Goal: Find specific page/section: Find specific page/section

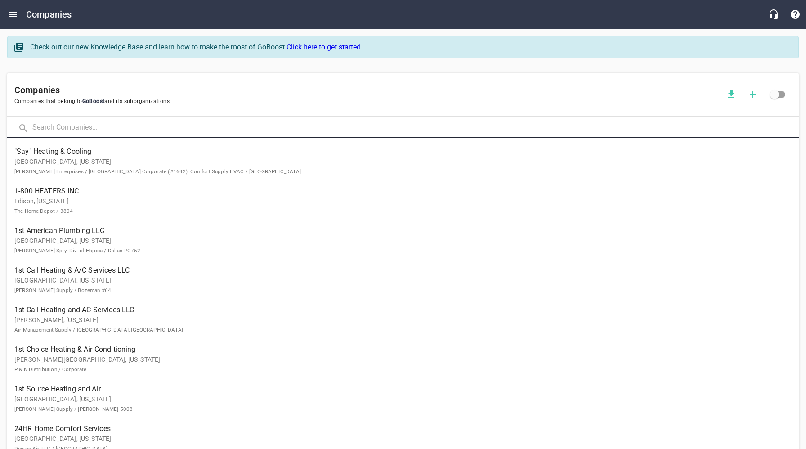
click at [142, 123] on input "text" at bounding box center [415, 127] width 766 height 19
type input "D & R"
click button at bounding box center [0, 0] width 0 height 0
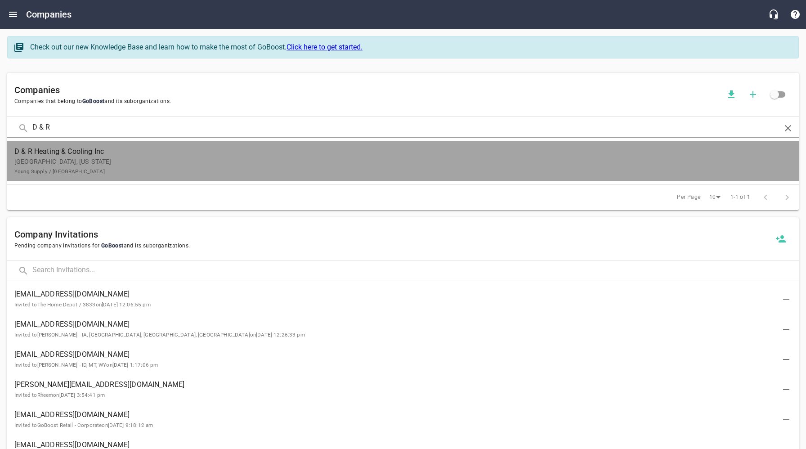
click at [141, 158] on p "[PERSON_NAME], [US_STATE] Young Supply / [GEOGRAPHIC_DATA]" at bounding box center [395, 166] width 762 height 19
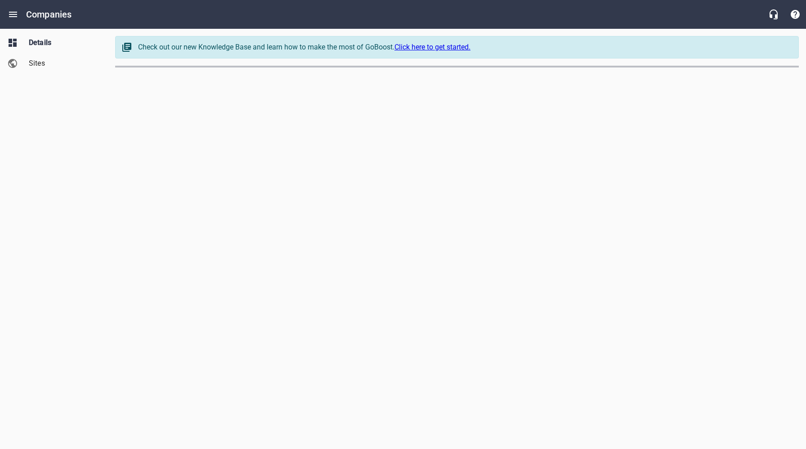
select select "[US_STATE]"
select select "62"
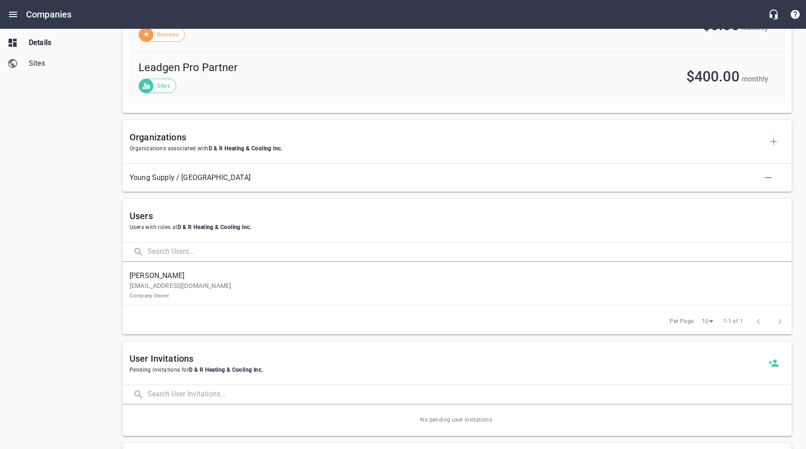
scroll to position [432, 0]
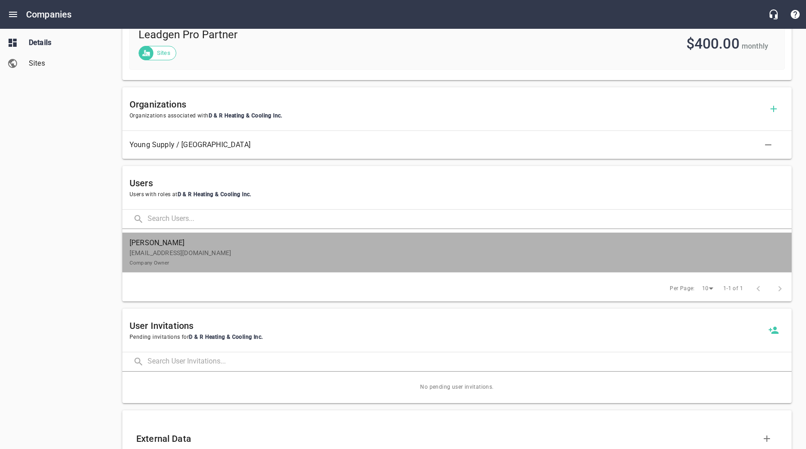
click at [162, 257] on p "[EMAIL_ADDRESS][DOMAIN_NAME] Company Owner" at bounding box center [452, 257] width 647 height 19
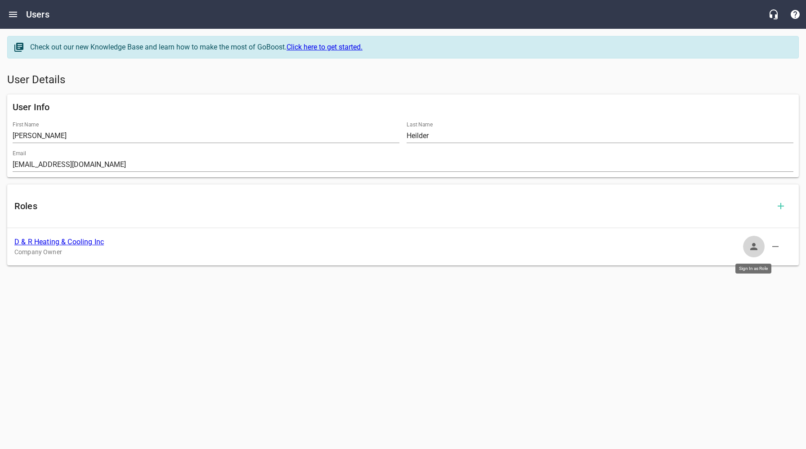
click at [755, 248] on icon "button" at bounding box center [753, 246] width 7 height 7
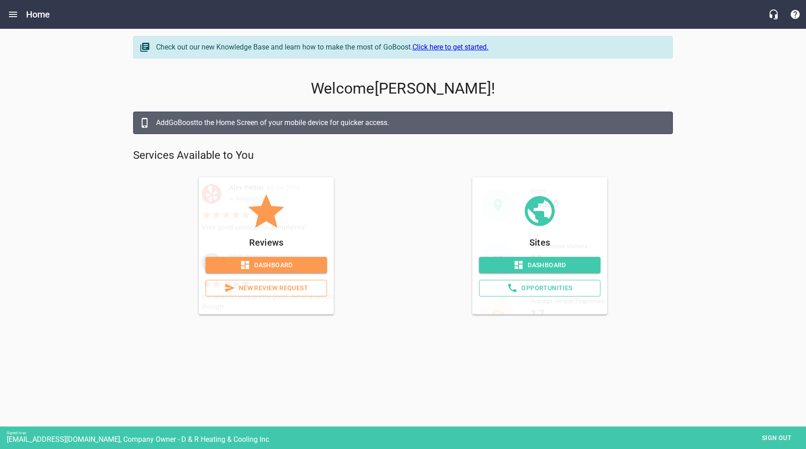
click at [572, 291] on span "Opportunities" at bounding box center [539, 287] width 106 height 11
